Goal: Navigation & Orientation: Find specific page/section

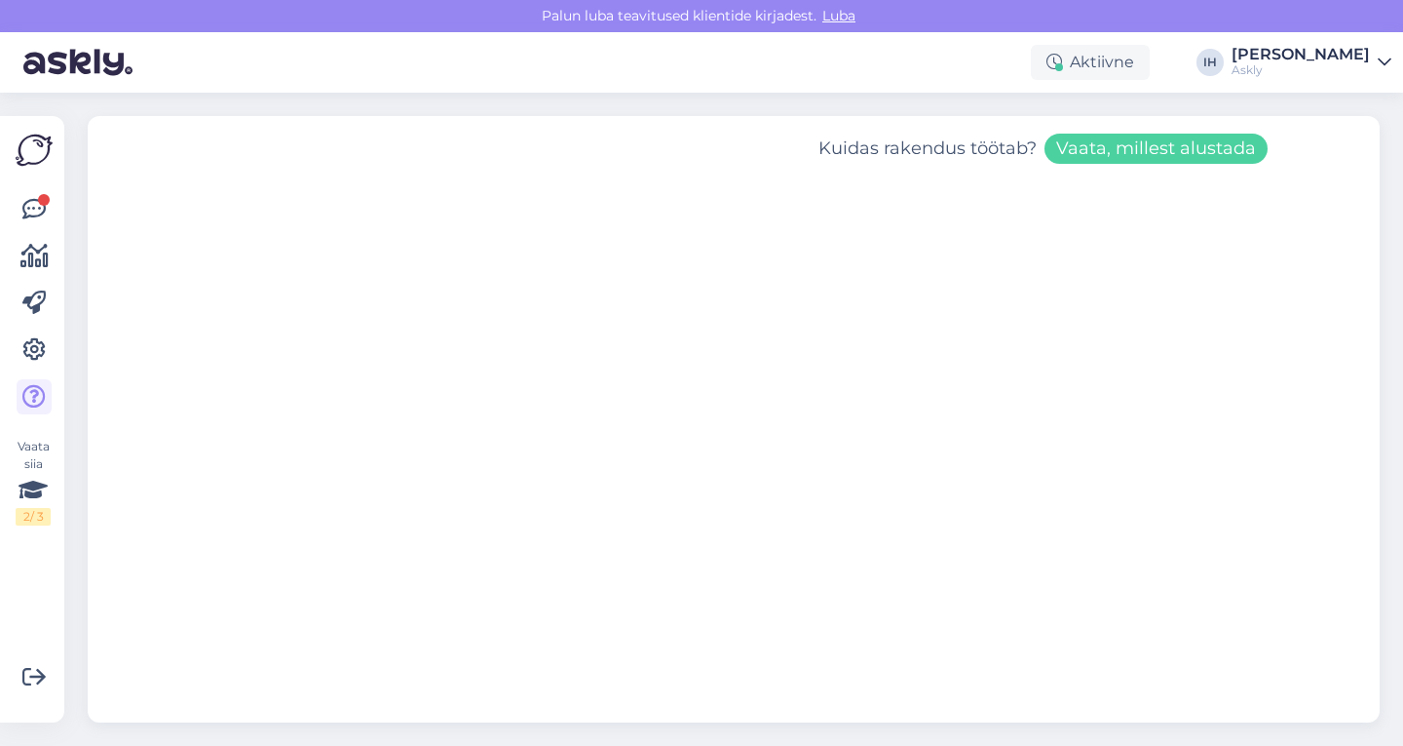
click at [1362, 394] on iframe at bounding box center [734, 451] width 1292 height 541
drag, startPoint x: 1362, startPoint y: 394, endPoint x: 1372, endPoint y: 402, distance: 12.5
click at [1372, 402] on iframe at bounding box center [734, 451] width 1292 height 541
click at [1342, 431] on iframe at bounding box center [734, 451] width 1292 height 541
click at [27, 349] on icon at bounding box center [33, 349] width 23 height 23
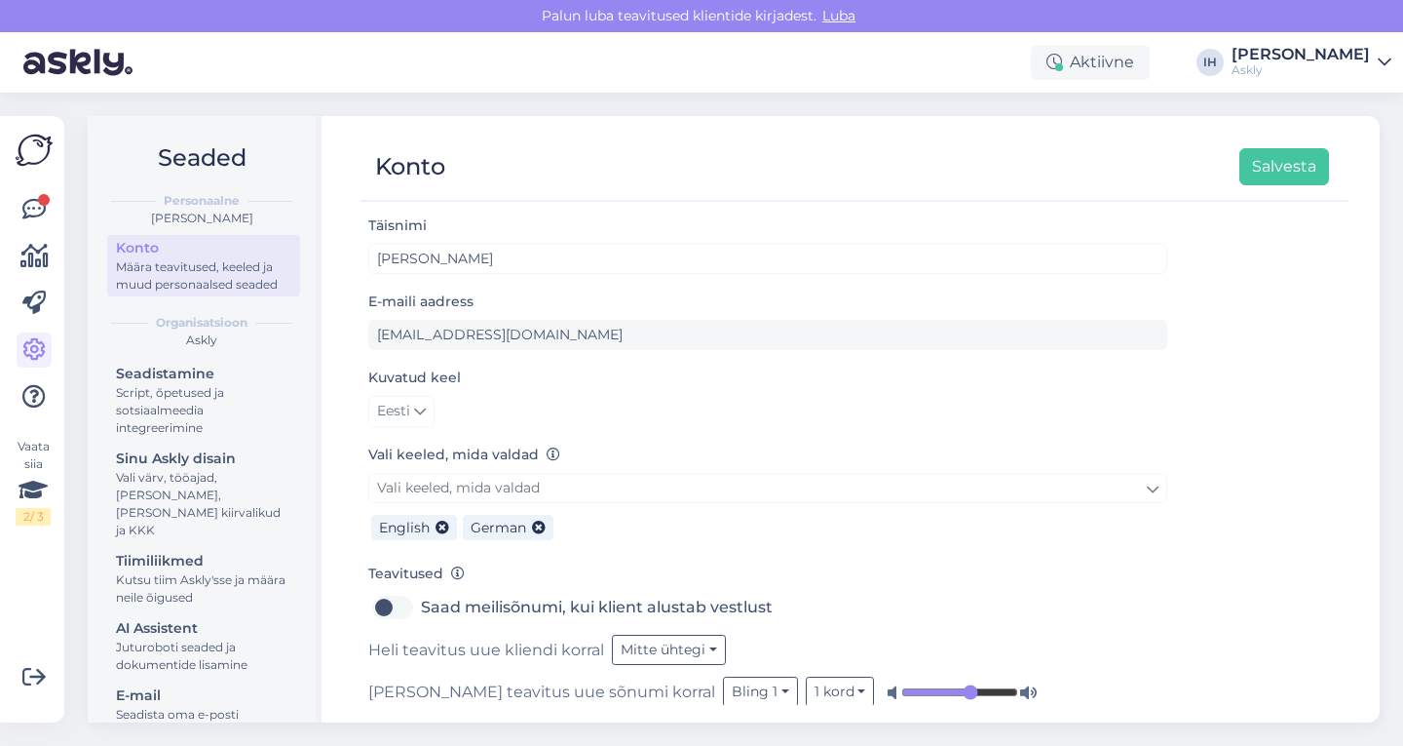
click at [31, 145] on img at bounding box center [34, 150] width 37 height 37
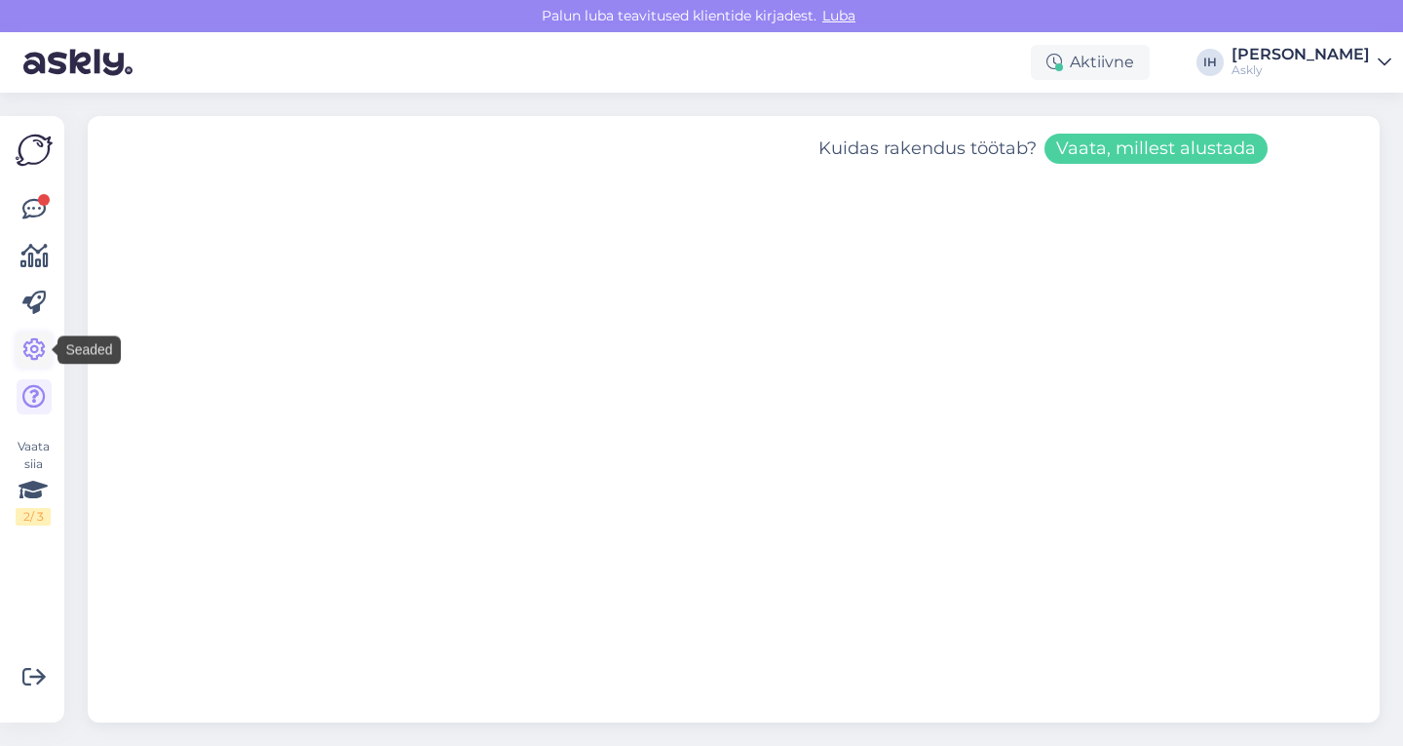
click at [29, 350] on icon at bounding box center [33, 349] width 23 height 23
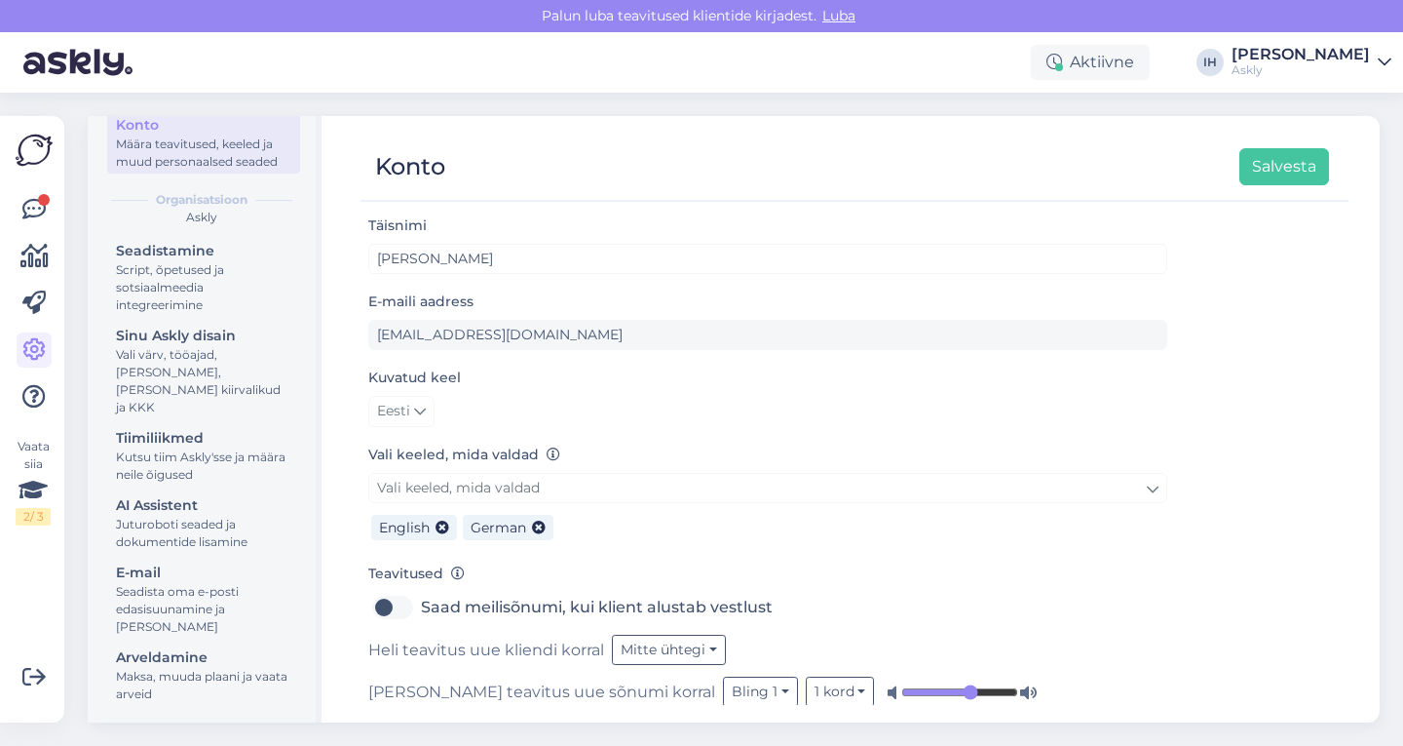
scroll to position [124, 0]
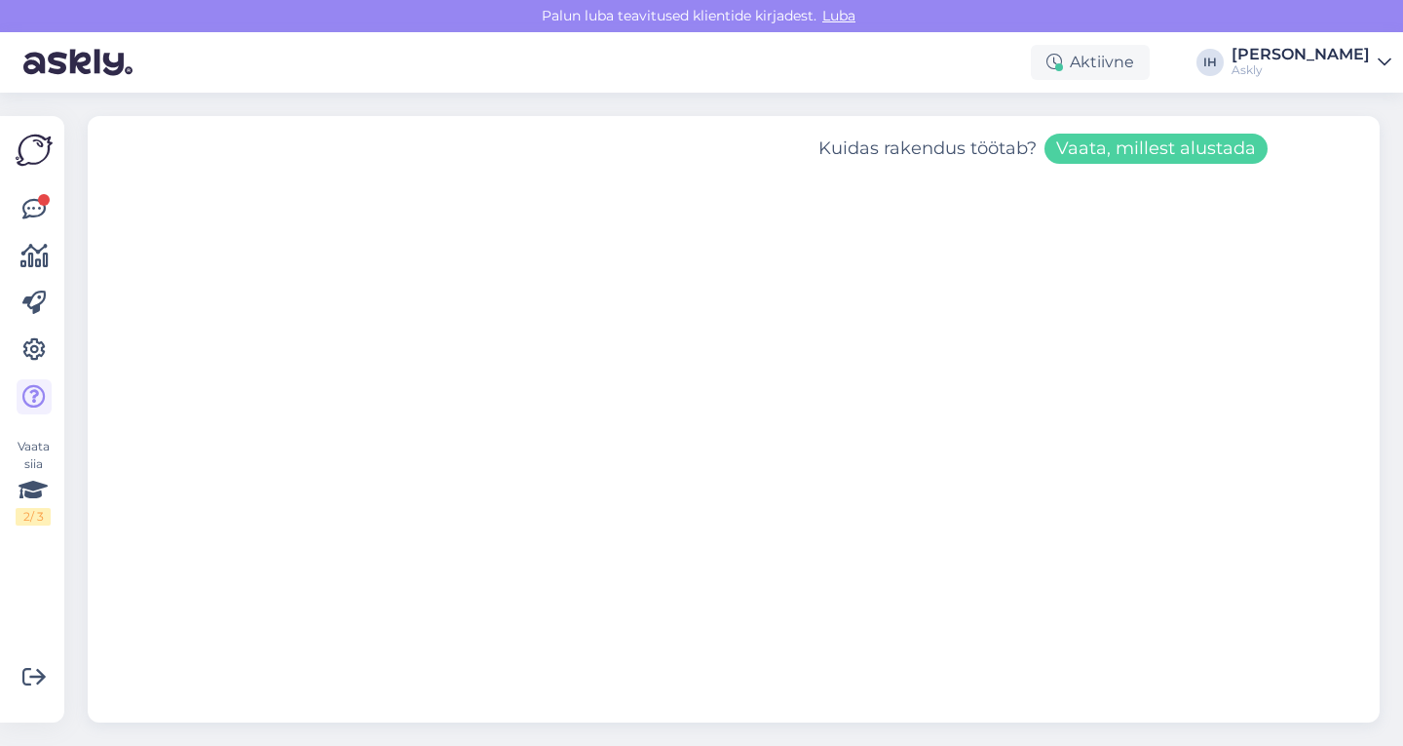
drag, startPoint x: 1344, startPoint y: 332, endPoint x: 1347, endPoint y: 379, distance: 46.9
click at [1347, 379] on iframe at bounding box center [734, 451] width 1292 height 541
drag, startPoint x: 1347, startPoint y: 379, endPoint x: 1346, endPoint y: 398, distance: 18.5
click at [1346, 398] on iframe at bounding box center [734, 451] width 1292 height 541
click at [1402, 634] on div "Kuidas rakendus töötab? Vaata, millest alustada" at bounding box center [739, 419] width 1327 height 653
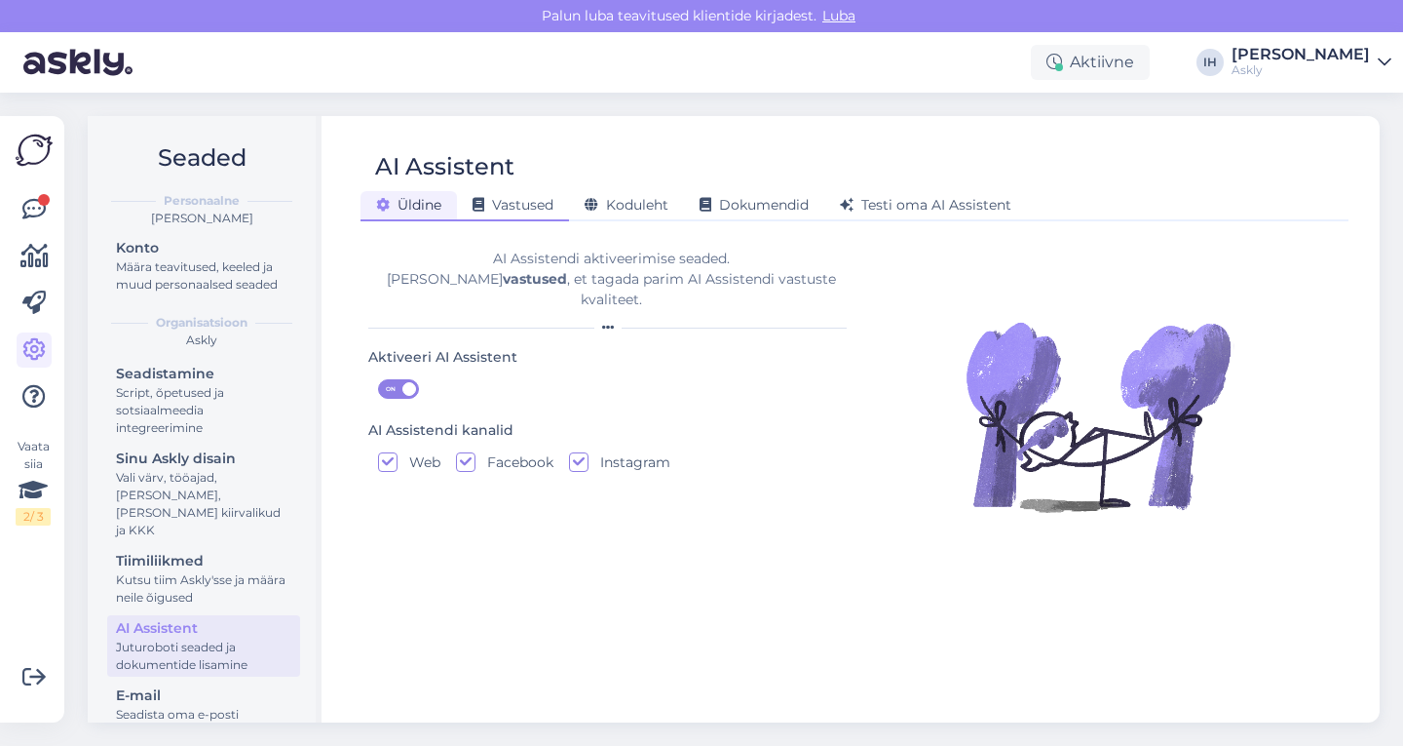
click at [542, 210] on span "Vastused" at bounding box center [513, 205] width 81 height 18
